Goal: Entertainment & Leisure: Consume media (video, audio)

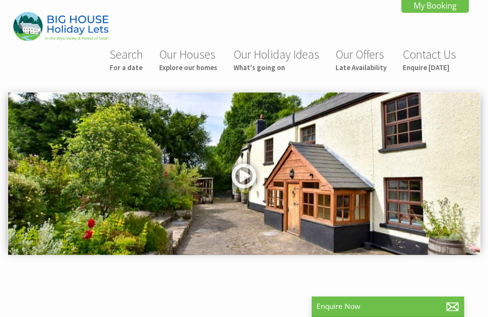
click at [238, 177] on link at bounding box center [244, 179] width 29 height 39
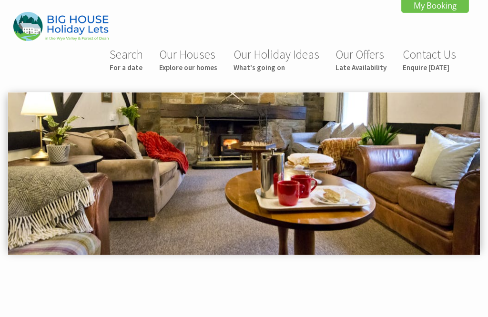
scroll to position [342, 0]
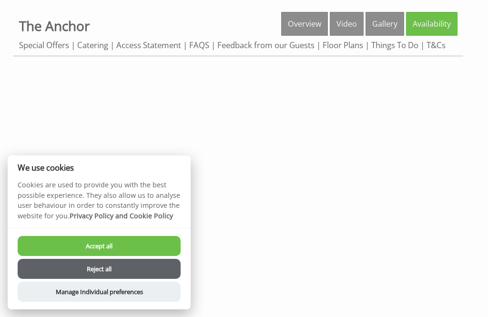
click at [82, 245] on button "Accept all" at bounding box center [99, 246] width 163 height 20
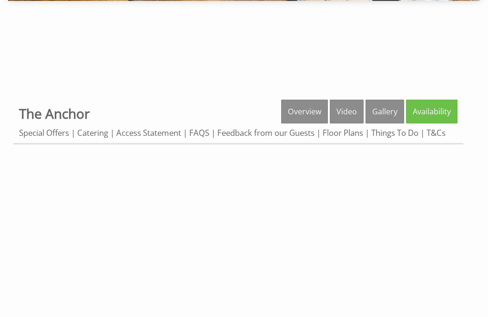
scroll to position [257, 0]
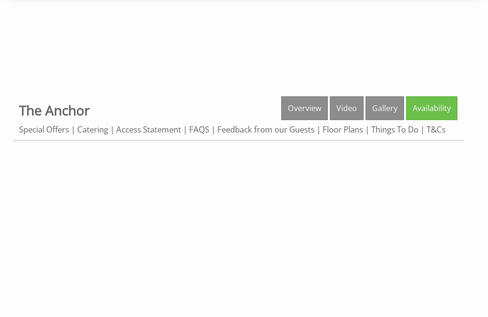
click at [343, 109] on link "Video" at bounding box center [347, 109] width 34 height 24
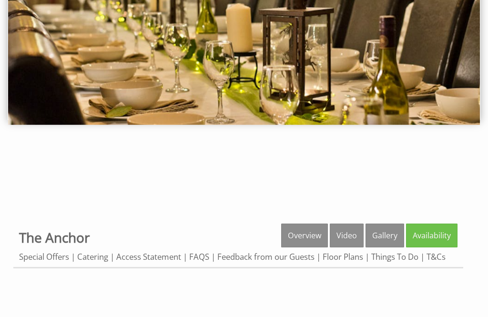
scroll to position [132, 0]
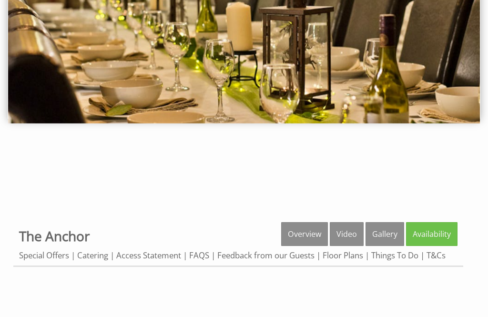
click at [380, 237] on link "Gallery" at bounding box center [385, 234] width 39 height 24
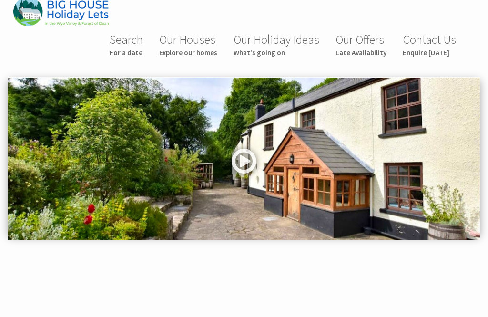
scroll to position [15, 0]
click at [242, 161] on link at bounding box center [244, 164] width 29 height 39
